Goal: Find specific page/section: Find specific page/section

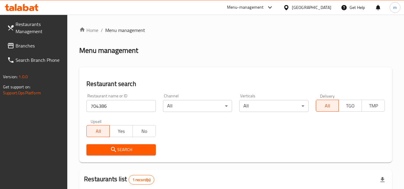
scroll to position [77, 0]
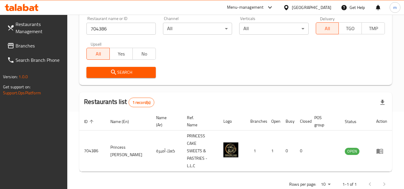
click at [326, 7] on div "[GEOGRAPHIC_DATA]" at bounding box center [311, 7] width 39 height 7
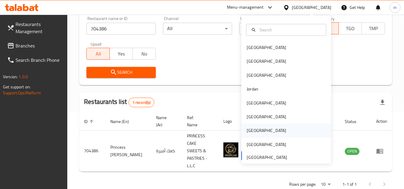
click at [267, 129] on div "[GEOGRAPHIC_DATA]" at bounding box center [286, 131] width 90 height 14
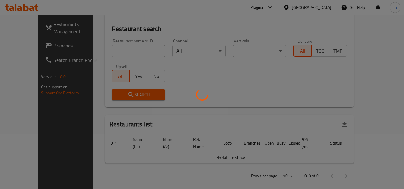
scroll to position [77, 0]
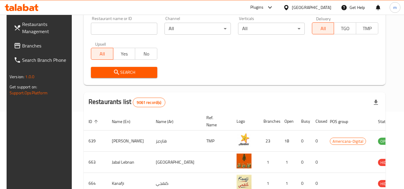
click at [33, 43] on span "Branches" at bounding box center [45, 45] width 47 height 7
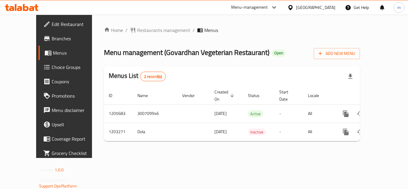
click at [137, 30] on span "Restaurants management" at bounding box center [163, 30] width 53 height 7
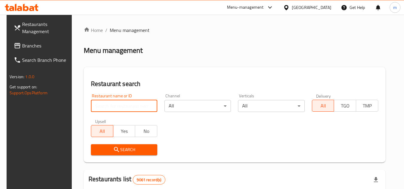
paste input "669506"
type input "669506"
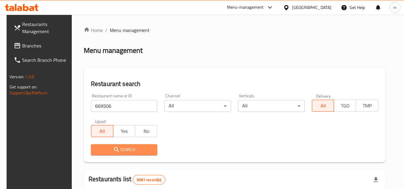
click at [113, 145] on button "Search" at bounding box center [124, 149] width 66 height 11
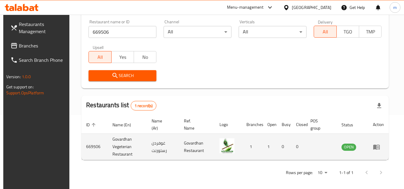
scroll to position [77, 0]
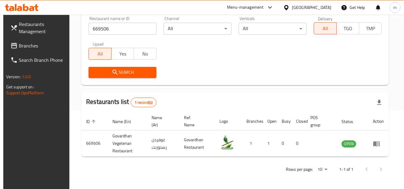
click at [324, 9] on div "[GEOGRAPHIC_DATA]" at bounding box center [311, 7] width 39 height 7
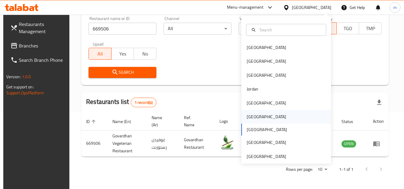
click at [272, 115] on div "[GEOGRAPHIC_DATA]" at bounding box center [286, 117] width 90 height 14
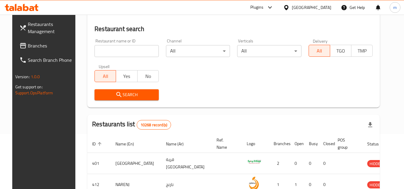
scroll to position [77, 0]
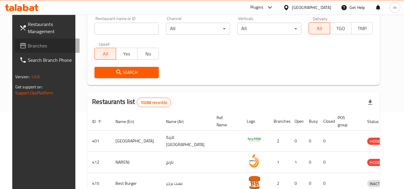
click at [40, 44] on span "Branches" at bounding box center [51, 45] width 47 height 7
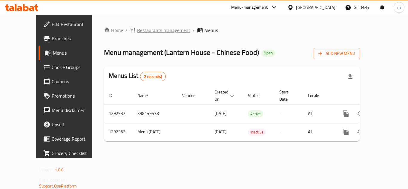
click at [150, 29] on span "Restaurants management" at bounding box center [163, 30] width 53 height 7
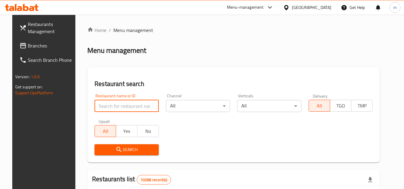
click at [104, 106] on input "search" at bounding box center [126, 106] width 64 height 12
paste input "699109"
type input "699109"
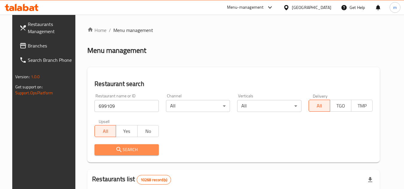
click at [133, 148] on span "Search" at bounding box center [126, 149] width 55 height 7
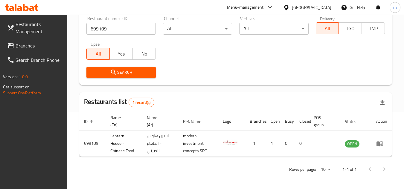
scroll to position [77, 0]
click at [332, 7] on div "[GEOGRAPHIC_DATA]" at bounding box center [307, 7] width 58 height 14
click at [320, 8] on div "[GEOGRAPHIC_DATA]" at bounding box center [311, 7] width 39 height 7
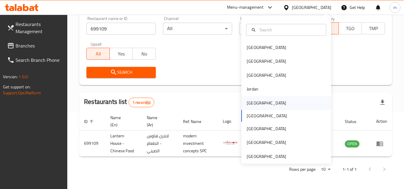
click at [253, 106] on div "[GEOGRAPHIC_DATA]" at bounding box center [266, 103] width 39 height 7
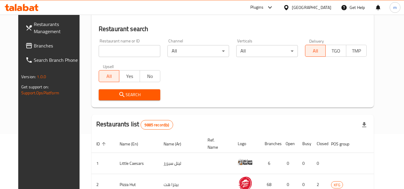
scroll to position [77, 0]
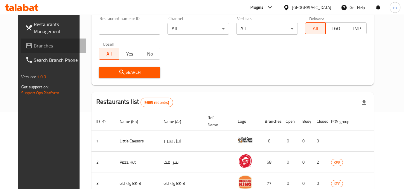
click at [34, 49] on span "Branches" at bounding box center [57, 45] width 47 height 7
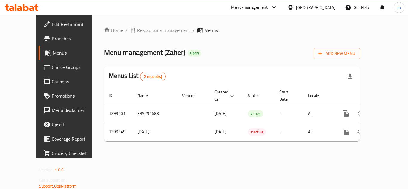
click at [140, 30] on span "Restaurants management" at bounding box center [163, 30] width 53 height 7
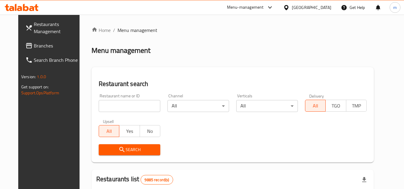
click at [99, 105] on input "search" at bounding box center [130, 106] width 62 height 12
paste input "701311"
type input "701311"
click at [105, 146] on span "Search" at bounding box center [129, 149] width 52 height 7
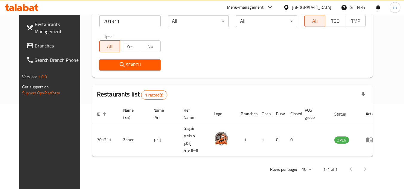
scroll to position [72, 0]
